Goal: Task Accomplishment & Management: Use online tool/utility

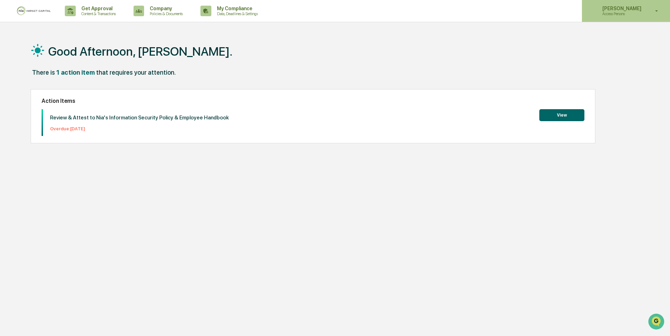
click at [619, 20] on div "[PERSON_NAME] Access Persons" at bounding box center [626, 11] width 88 height 22
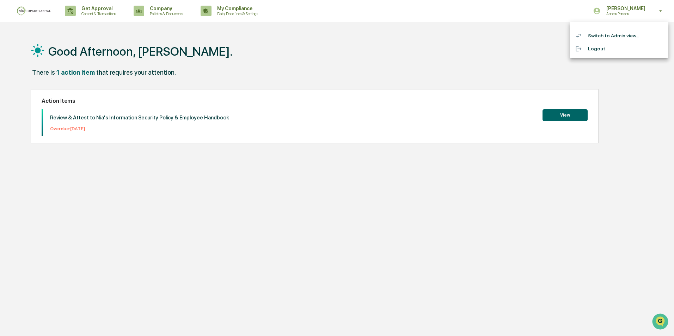
click at [609, 38] on li "Switch to Admin view..." at bounding box center [618, 35] width 99 height 13
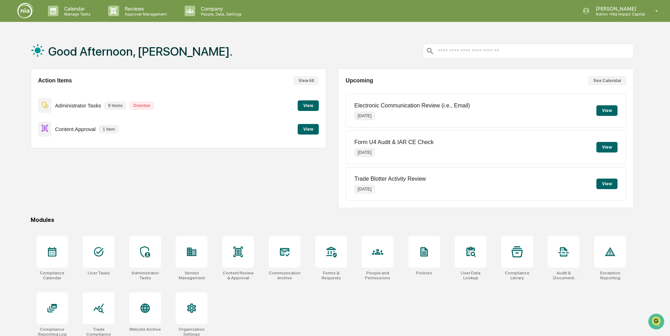
click at [272, 196] on div "Action Items View All Administrator Tasks 9 items Overdue View Content Approval…" at bounding box center [179, 139] width 296 height 140
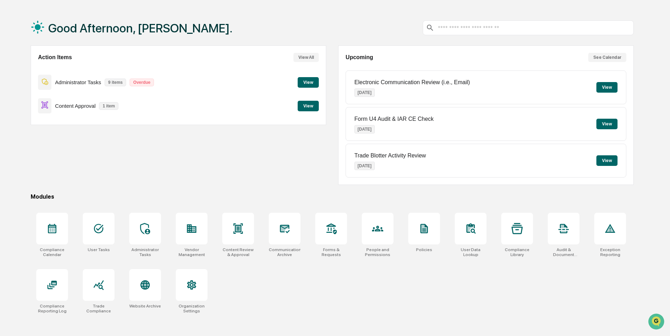
scroll to position [33, 0]
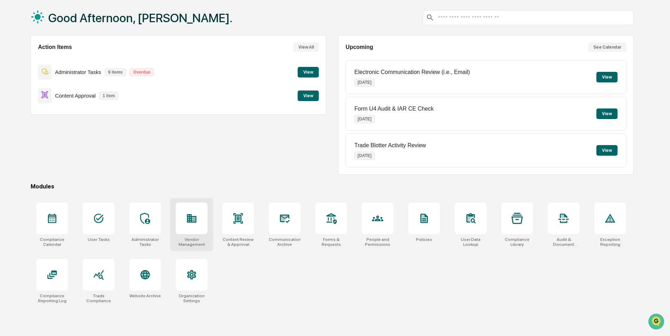
click at [201, 222] on div at bounding box center [192, 219] width 32 height 32
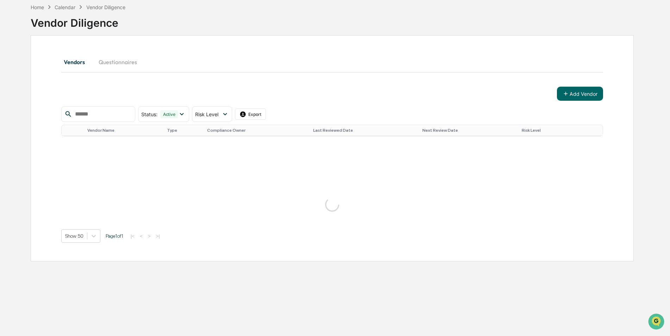
scroll to position [447, 0]
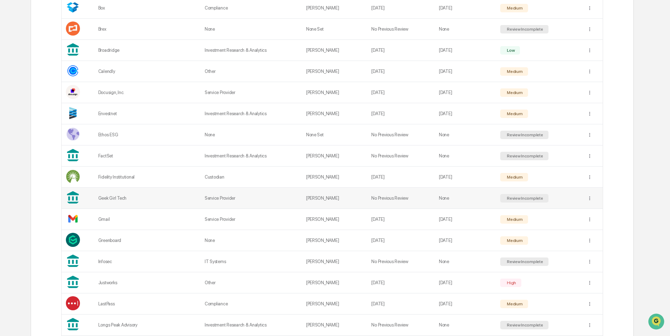
scroll to position [271, 0]
